Goal: Communication & Community: Answer question/provide support

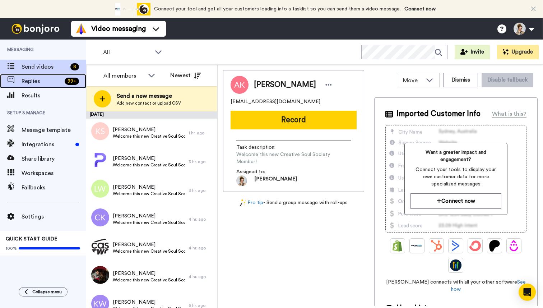
click at [40, 78] on span "Replies" at bounding box center [42, 81] width 40 height 9
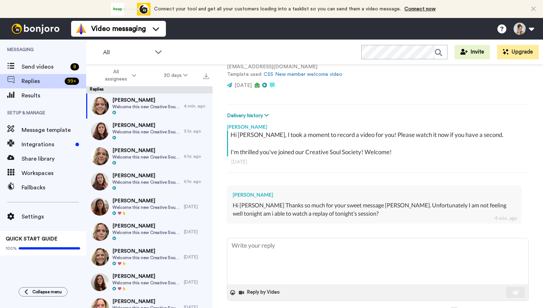
scroll to position [73, 0]
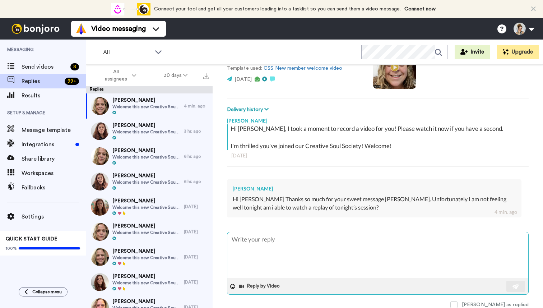
click at [241, 250] on textarea at bounding box center [377, 255] width 301 height 46
type textarea "x"
type textarea "v"
type textarea "x"
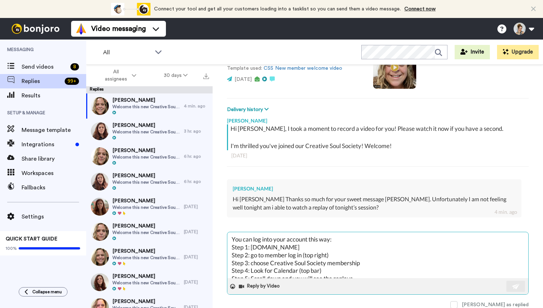
scroll to position [4, 0]
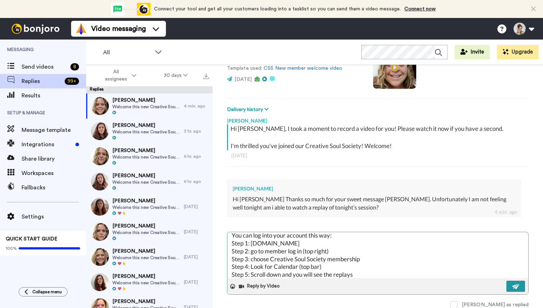
type textarea "You can log into your account this way: Step 1: www.leahguzmanstudio.com Step 2…"
click at [515, 285] on img at bounding box center [516, 286] width 8 height 6
type textarea "x"
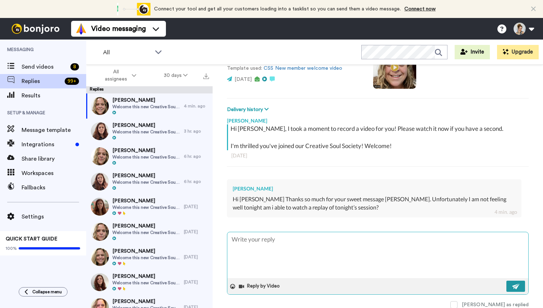
scroll to position [0, 0]
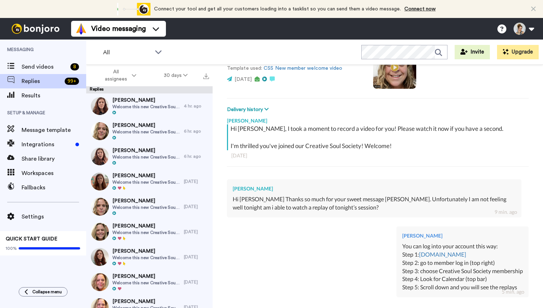
type textarea "x"
